Goal: Task Accomplishment & Management: Complete application form

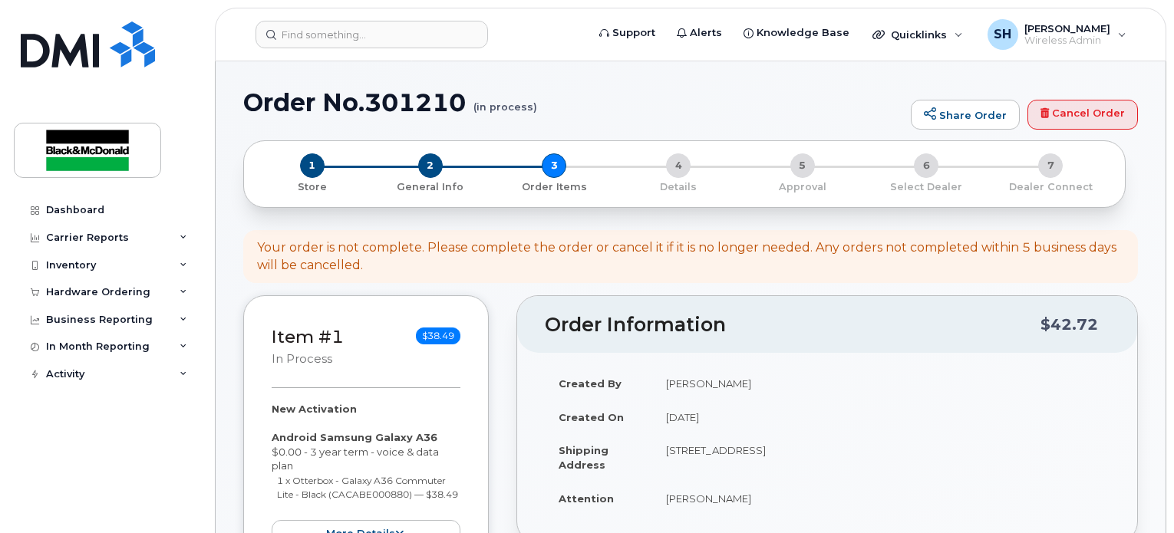
scroll to position [384, 0]
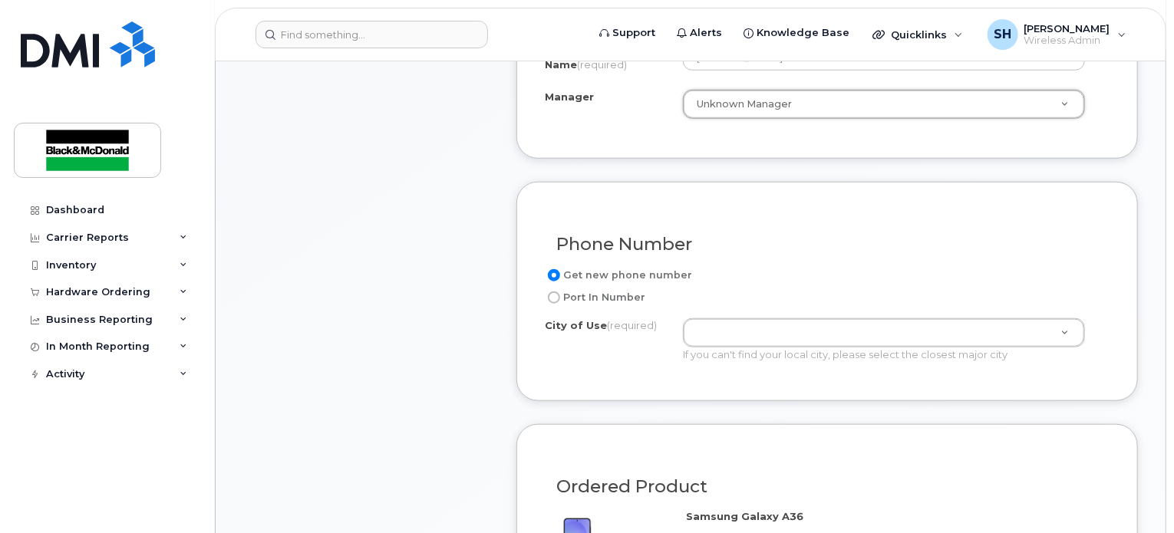
scroll to position [691, 0]
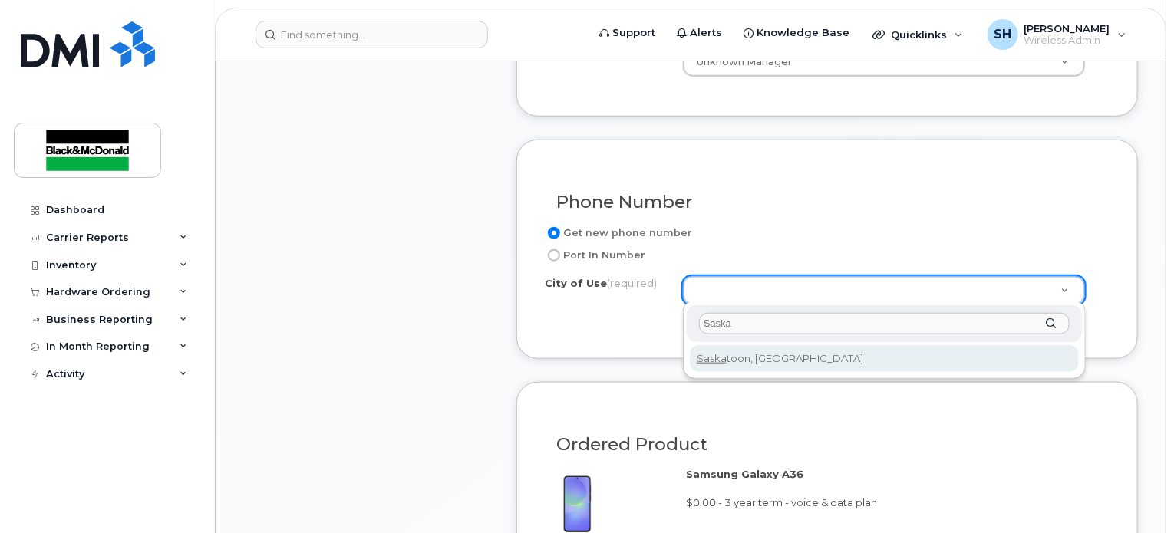
type input "Saska"
type input "7100"
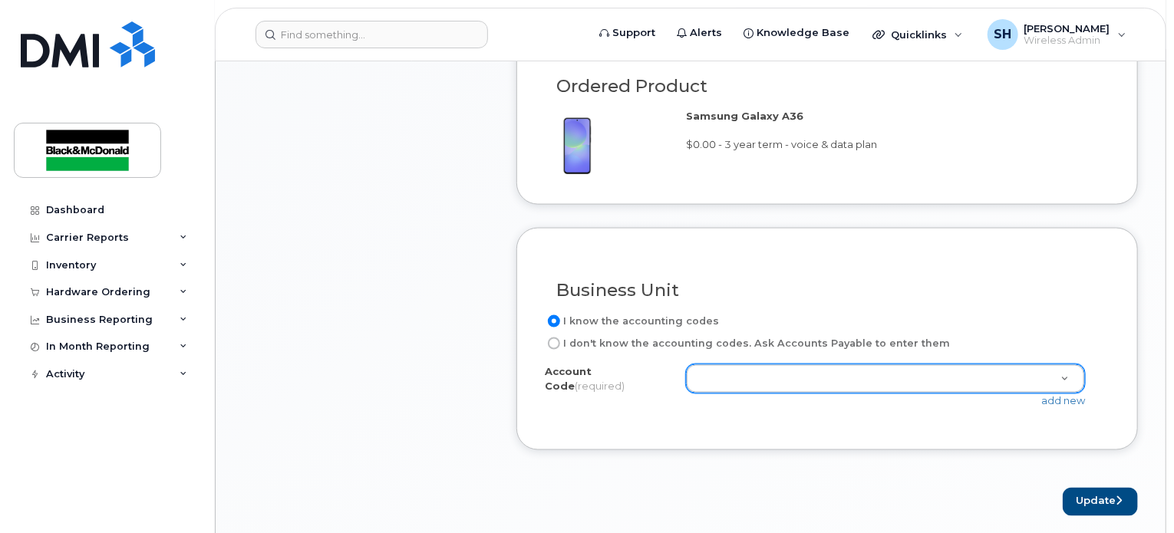
scroll to position [1075, 0]
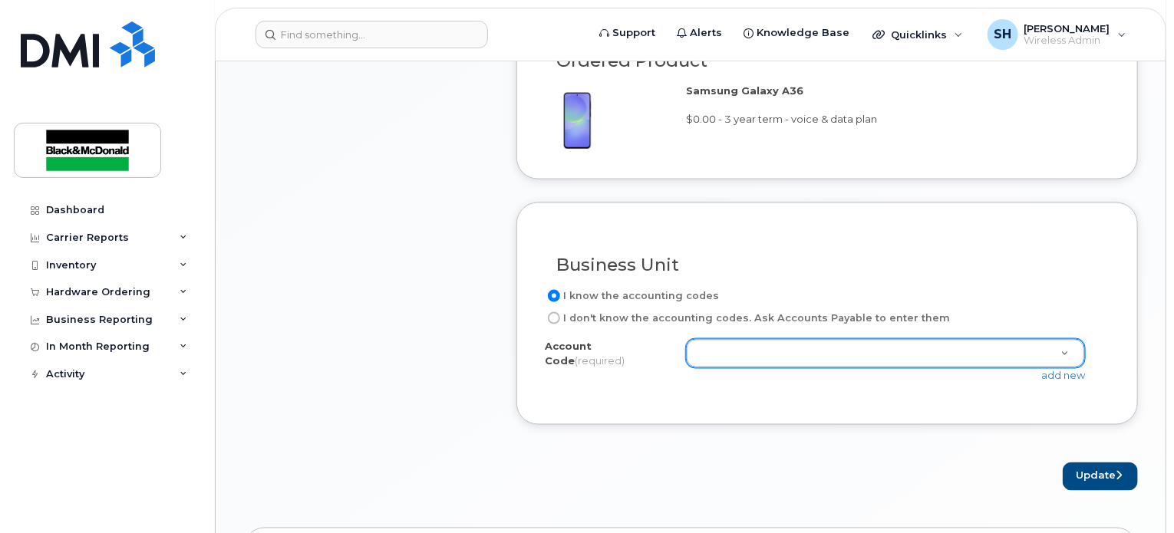
click at [1145, 332] on div "Order No.301210 (in process) Share Order Cancel Order × Share This Order If you…" at bounding box center [691, 102] width 950 height 2230
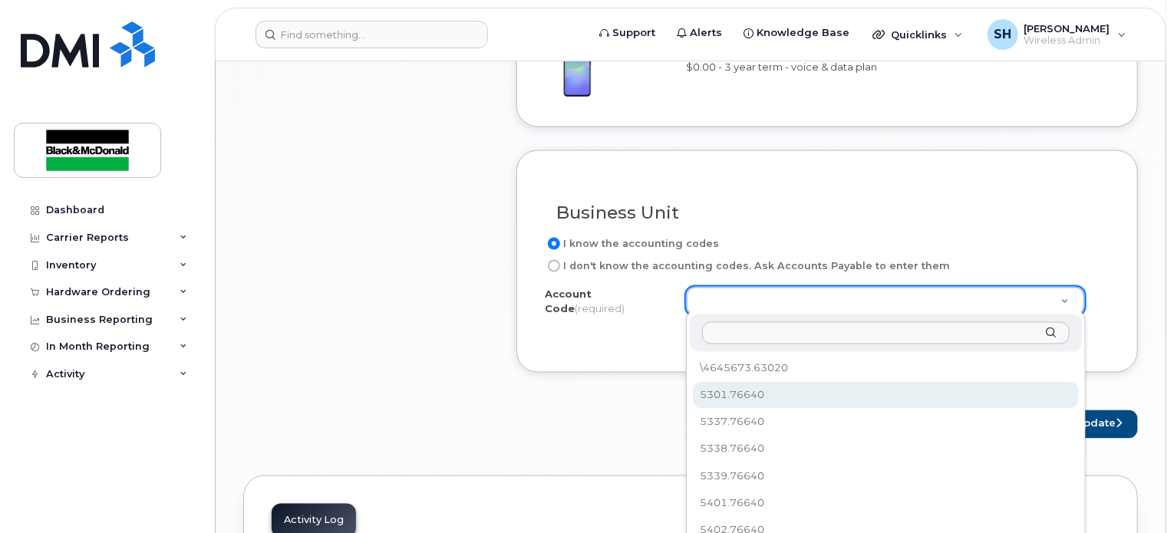
scroll to position [1228, 0]
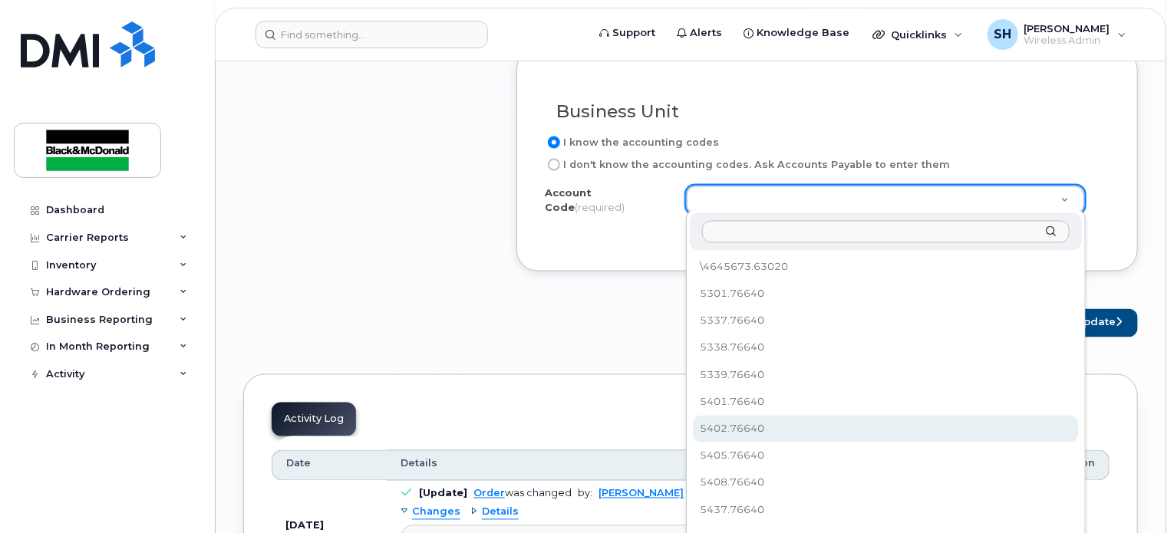
select select "5402.76640"
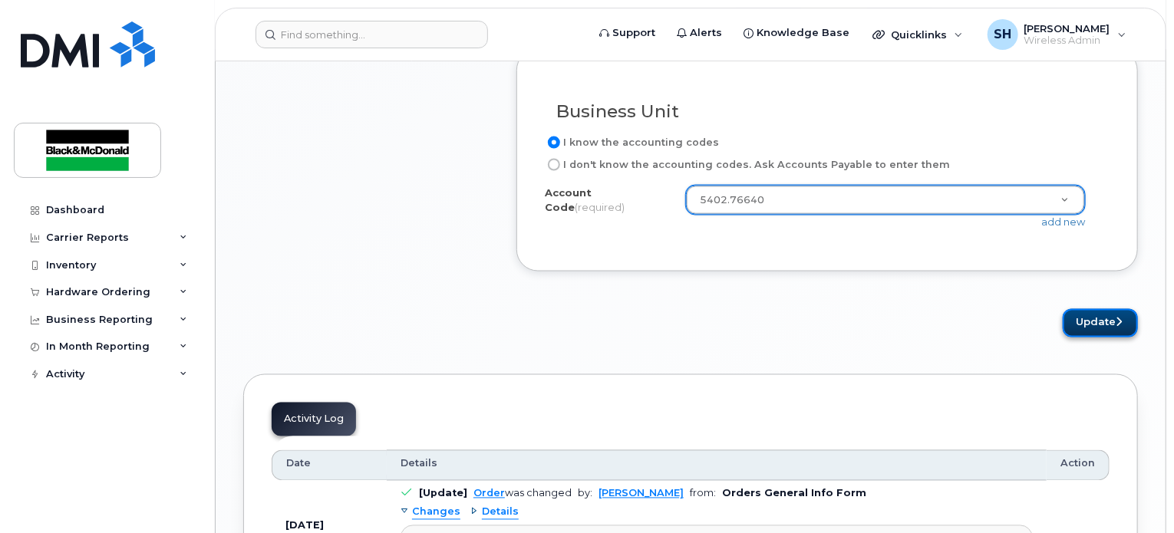
click at [1095, 318] on button "Update" at bounding box center [1100, 323] width 75 height 28
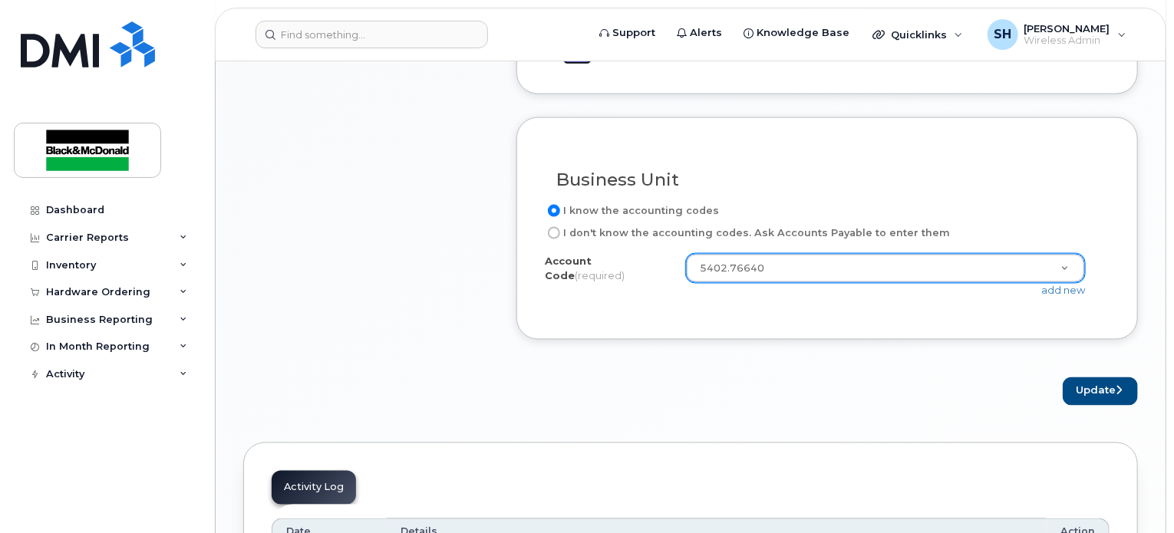
scroll to position [1151, 0]
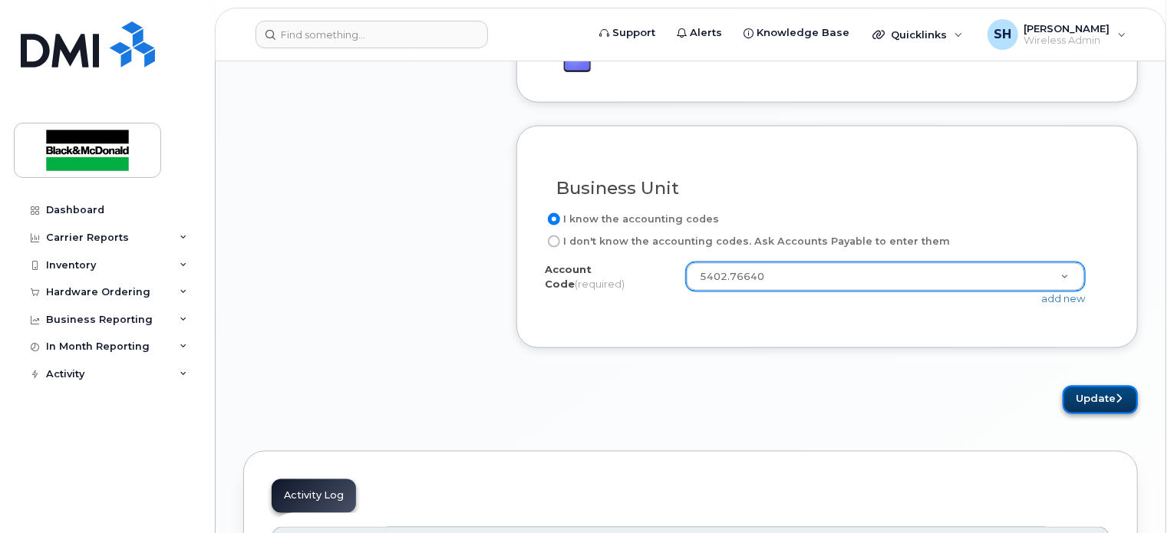
click at [1098, 399] on button "Update" at bounding box center [1100, 400] width 75 height 28
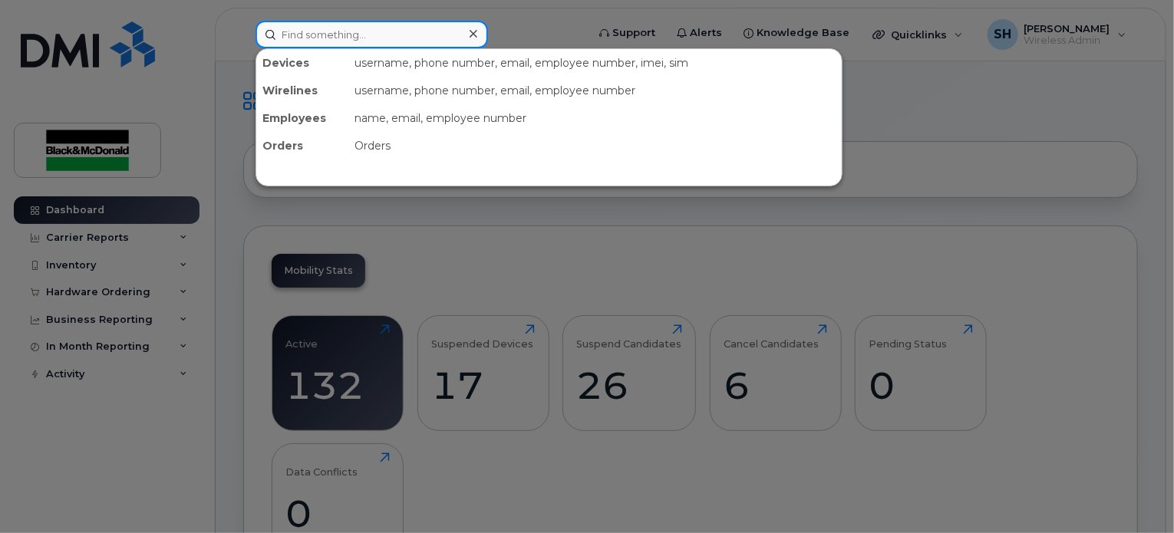
click at [382, 31] on input at bounding box center [372, 35] width 233 height 28
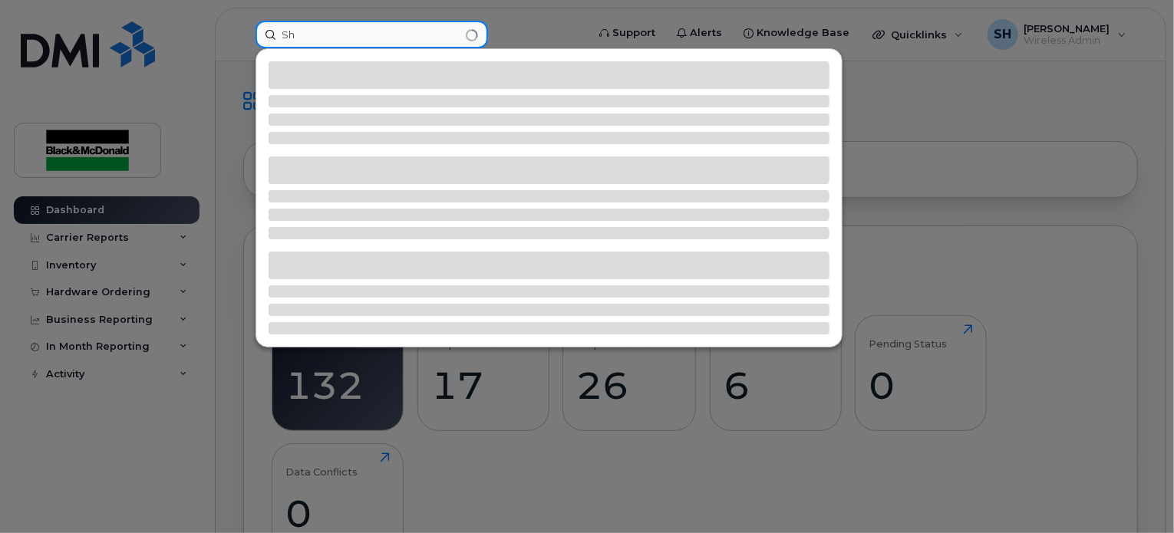
type input "S"
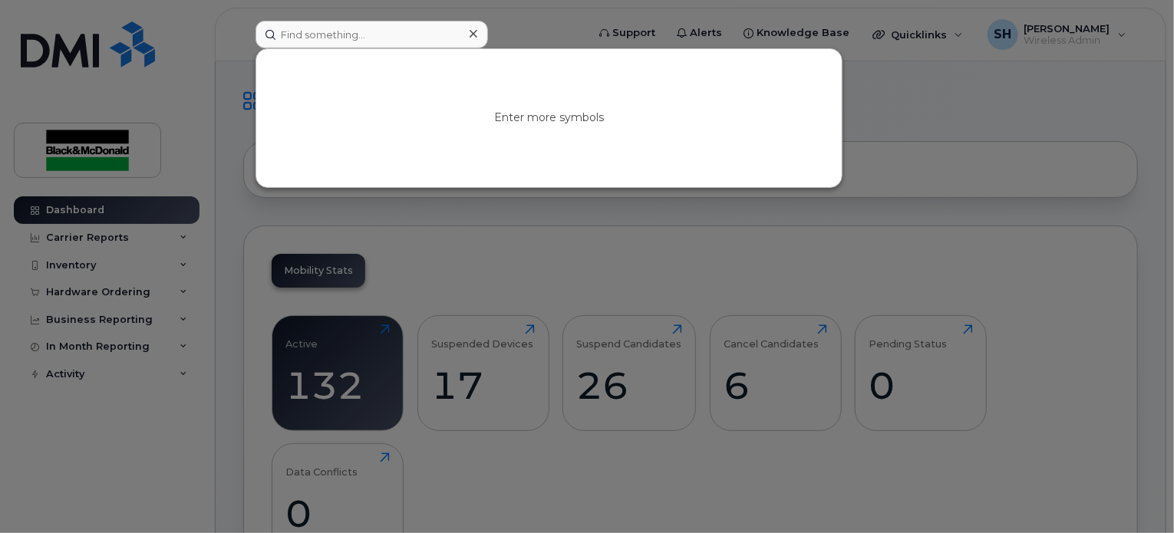
click at [524, 216] on div at bounding box center [587, 266] width 1174 height 533
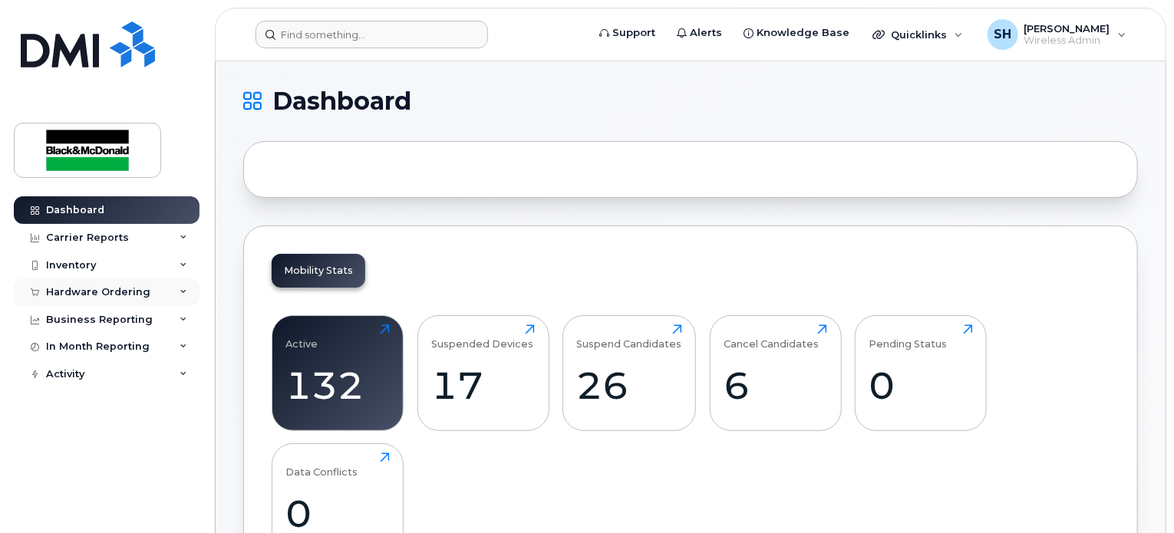
click at [116, 286] on div "Hardware Ordering" at bounding box center [98, 292] width 104 height 12
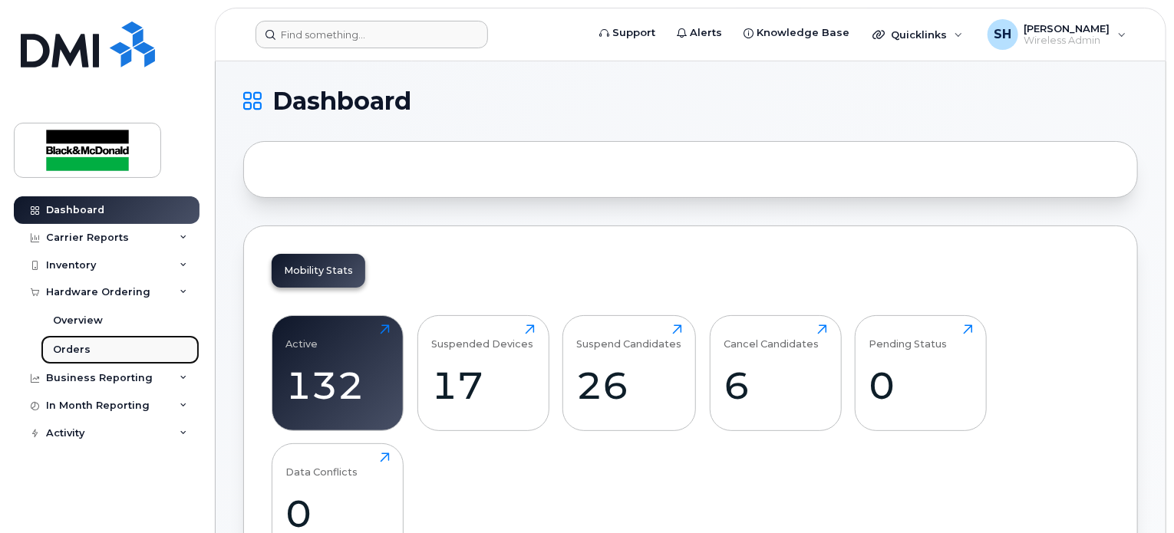
click at [91, 343] on link "Orders" at bounding box center [120, 349] width 159 height 29
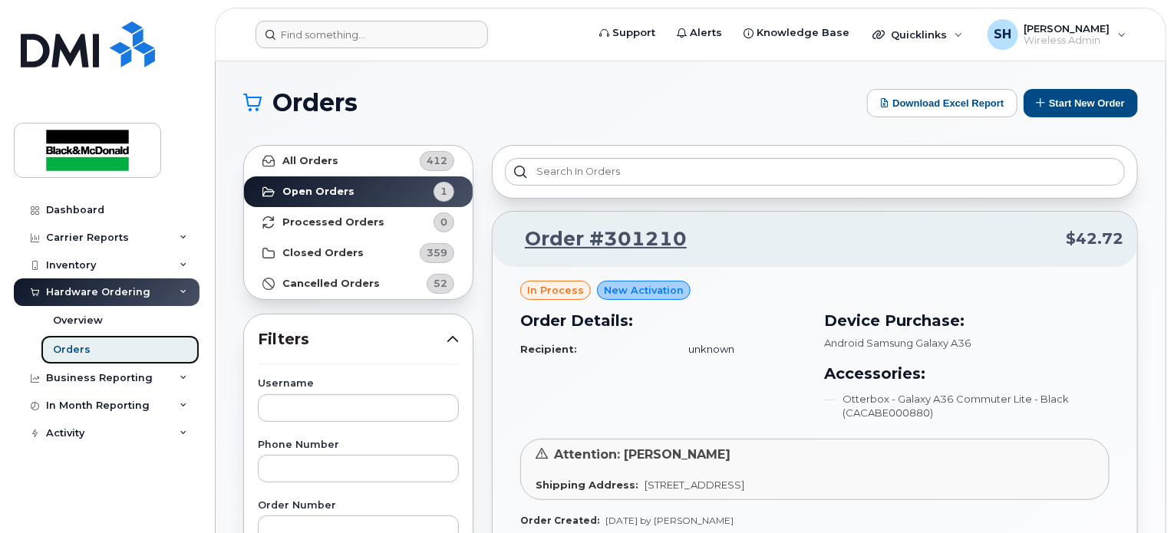
scroll to position [77, 0]
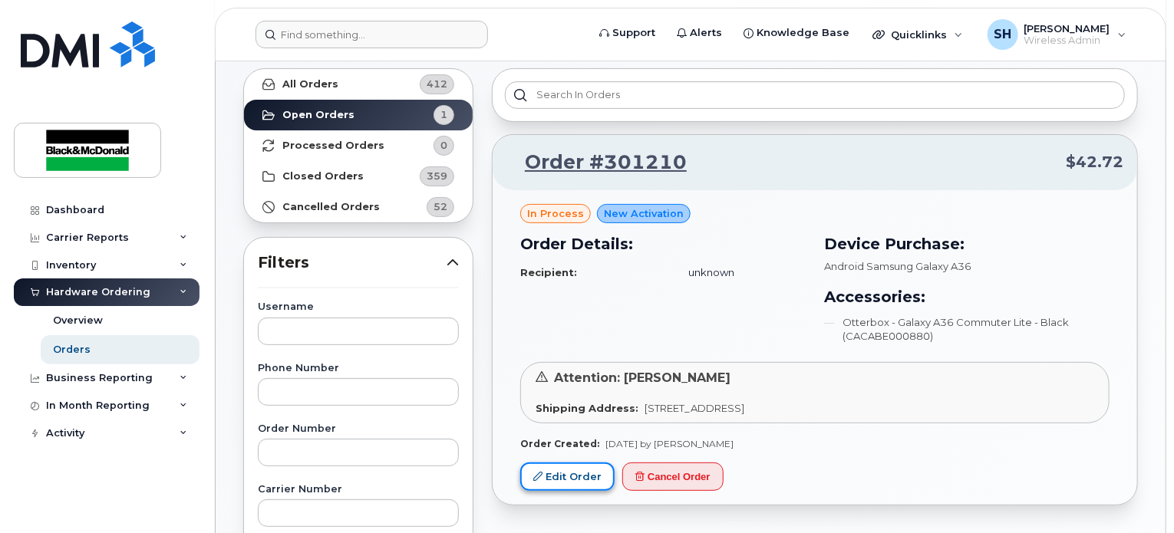
click at [553, 487] on link "Edit Order" at bounding box center [567, 477] width 94 height 28
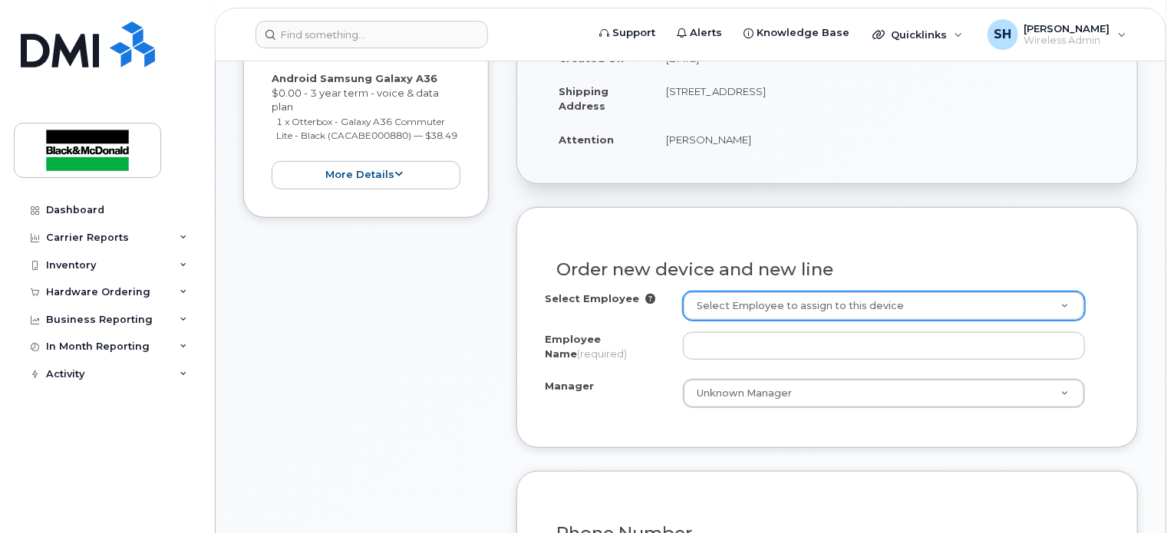
scroll to position [461, 0]
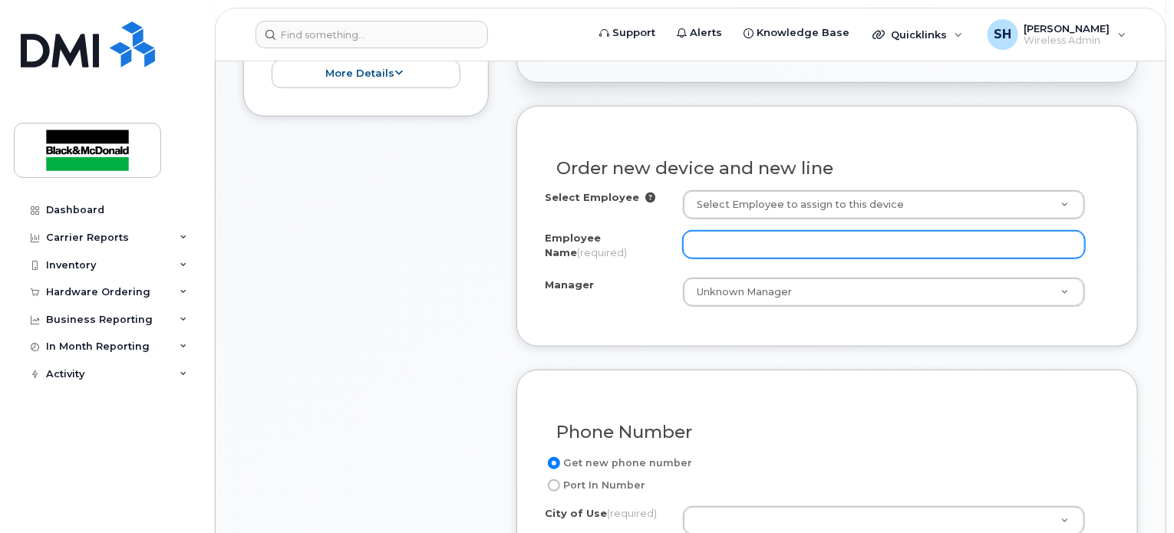
click at [755, 246] on input "Employee Name (required)" at bounding box center [884, 245] width 402 height 28
type input "Sheldon Hart"
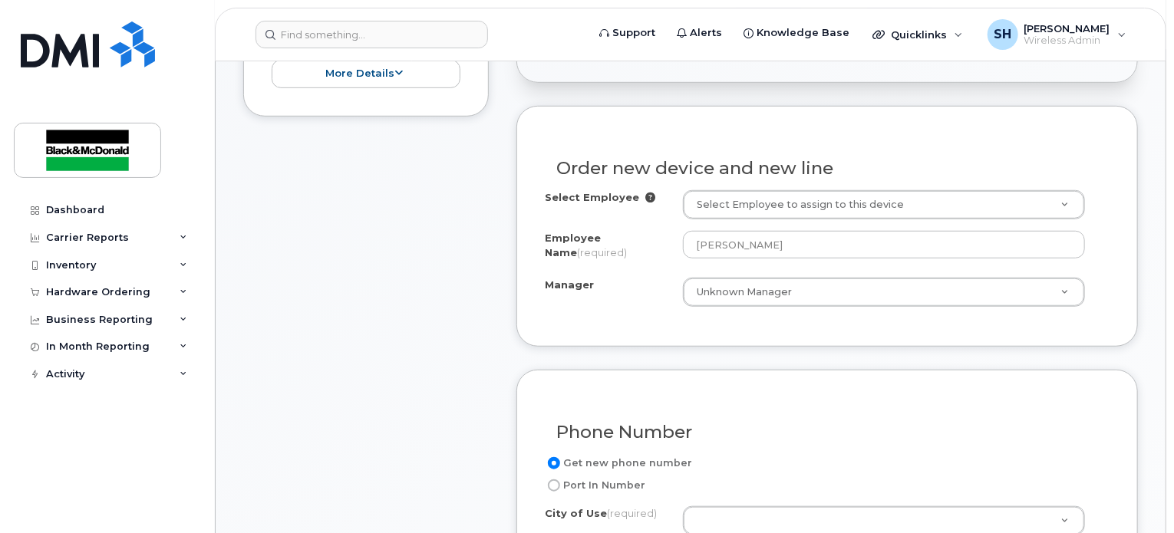
click at [784, 395] on div "Phone Number Get new phone number Port In Number City of Use (required) If you …" at bounding box center [828, 480] width 622 height 220
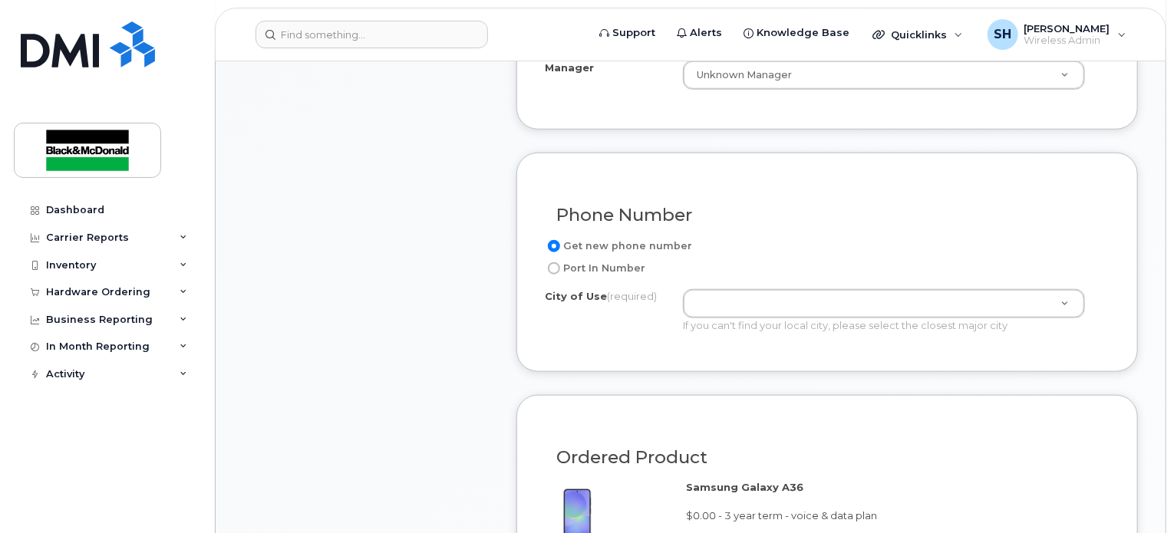
scroll to position [768, 0]
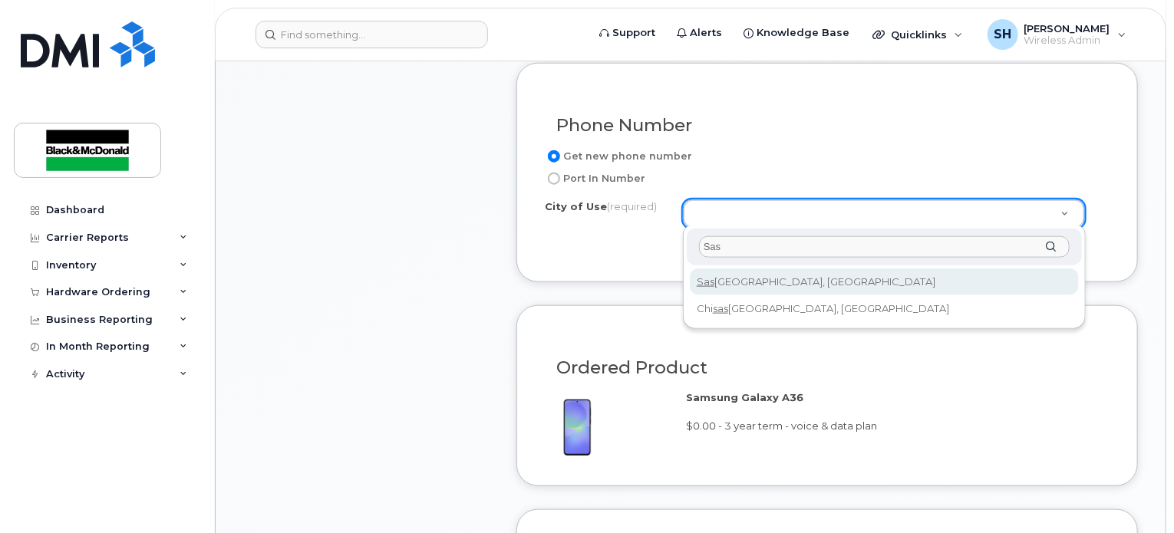
type input "Sas"
type input "7100"
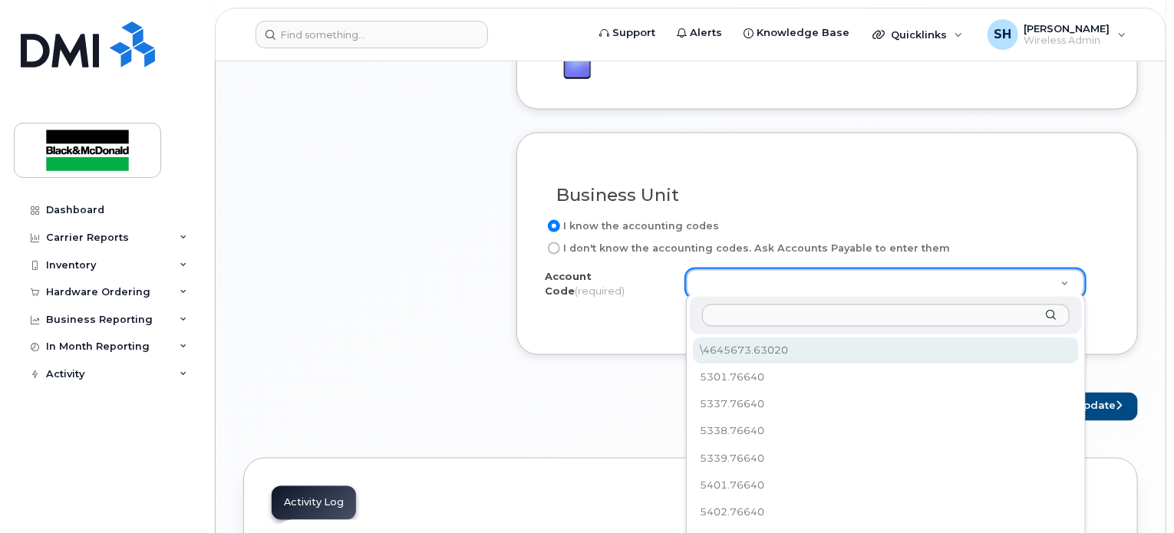
scroll to position [1228, 0]
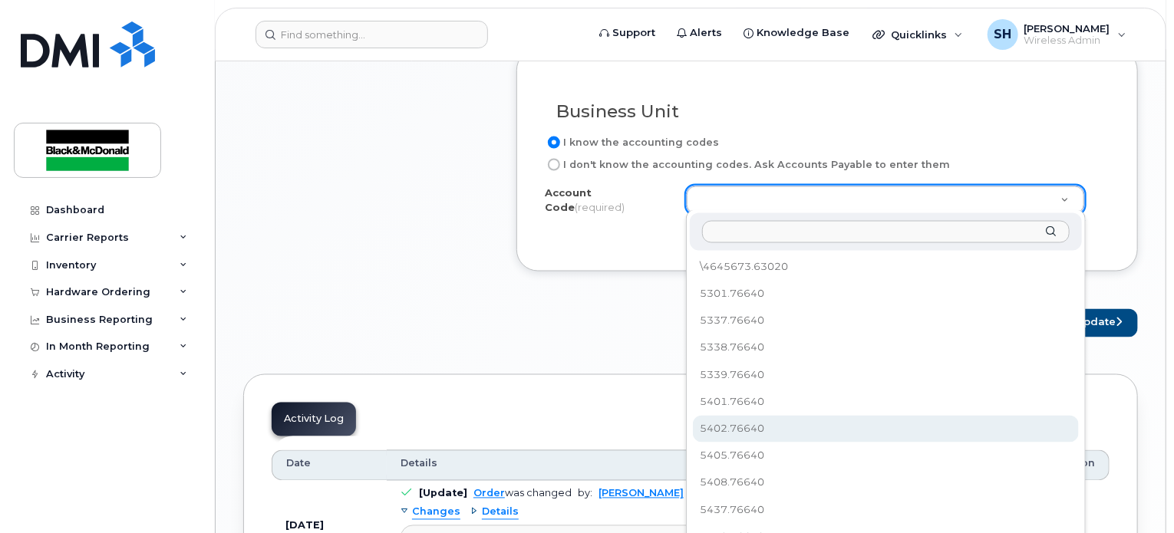
select select "5402.76640"
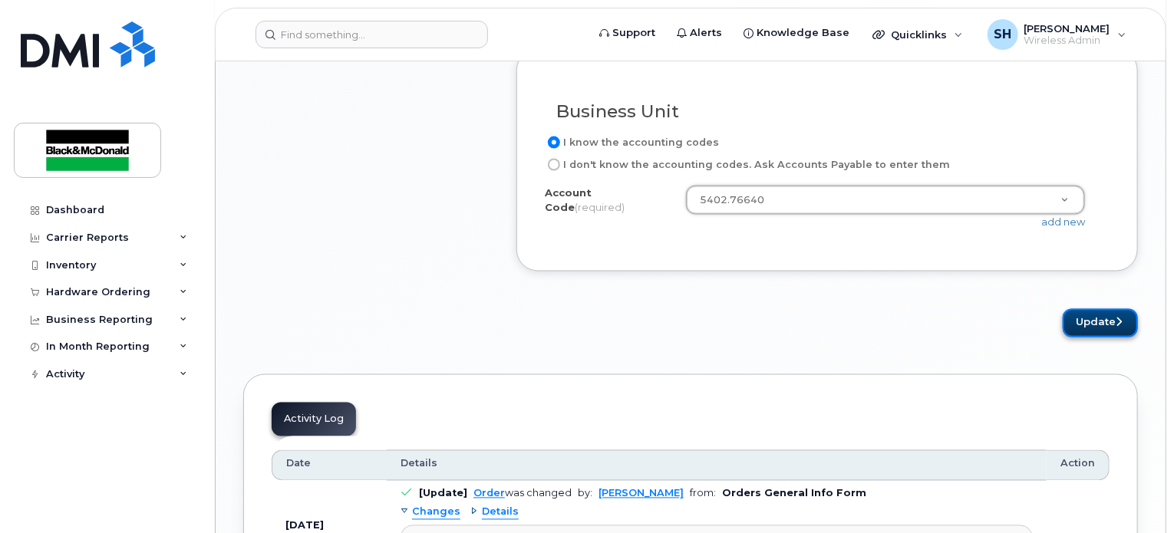
click at [1101, 325] on button "Update" at bounding box center [1100, 323] width 75 height 28
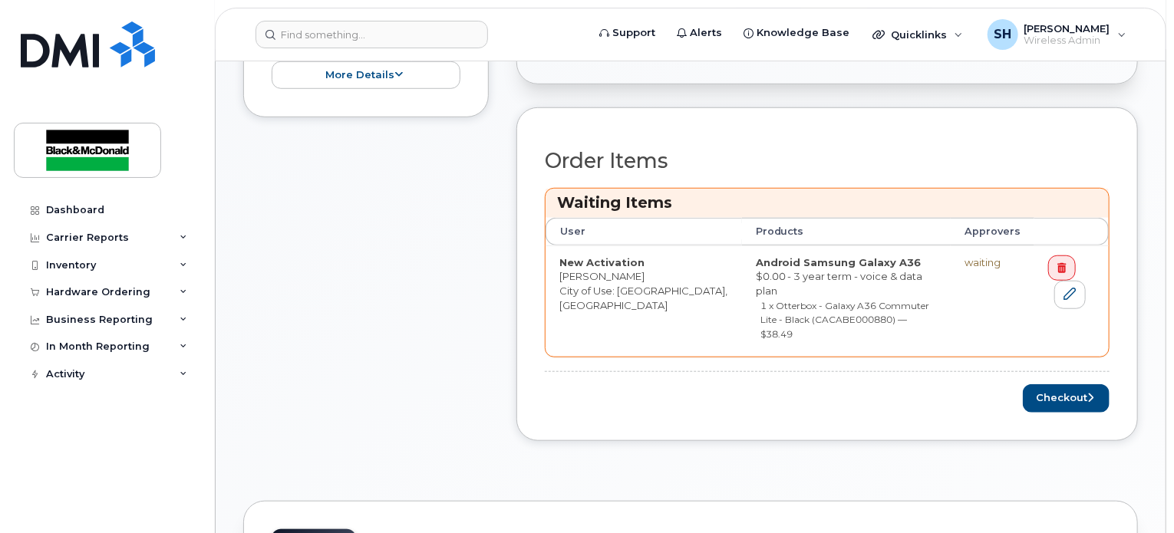
scroll to position [537, 0]
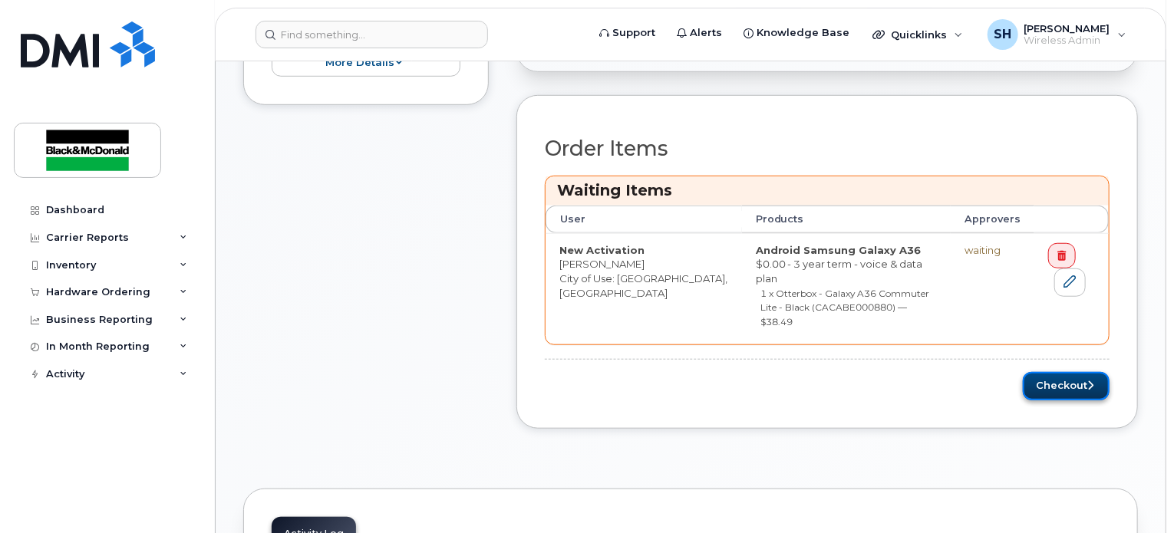
click at [1055, 372] on button "Checkout" at bounding box center [1066, 386] width 87 height 28
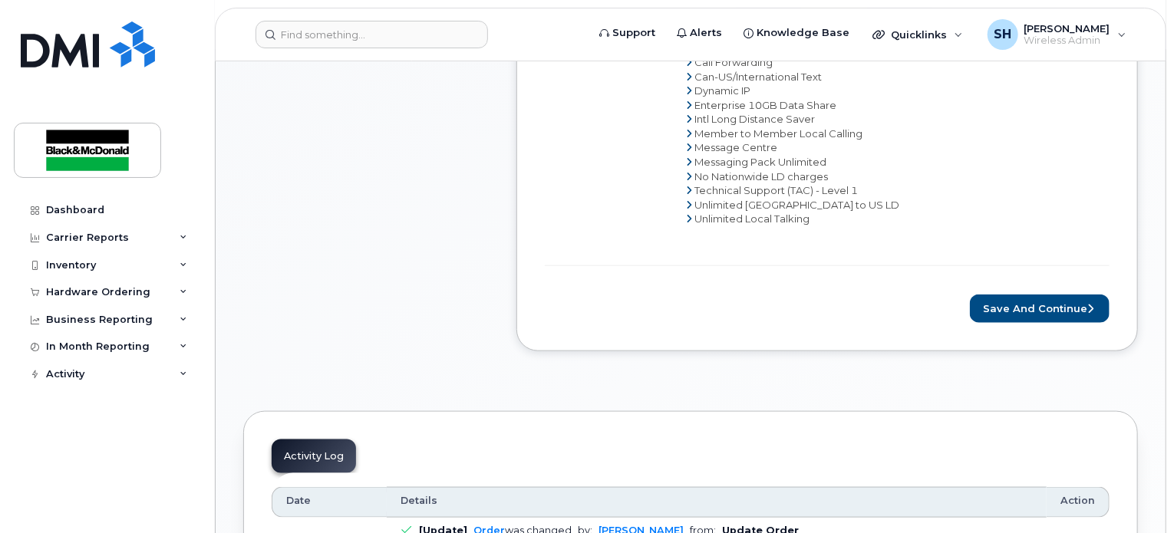
scroll to position [768, 0]
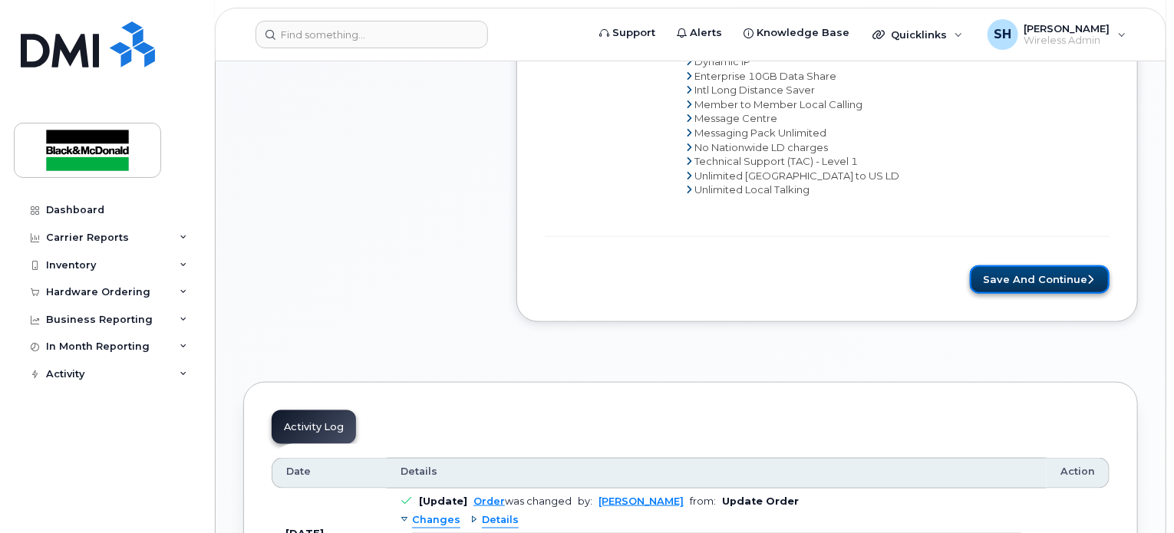
click at [1039, 279] on button "Save and Continue" at bounding box center [1040, 280] width 140 height 28
